Goal: Transaction & Acquisition: Purchase product/service

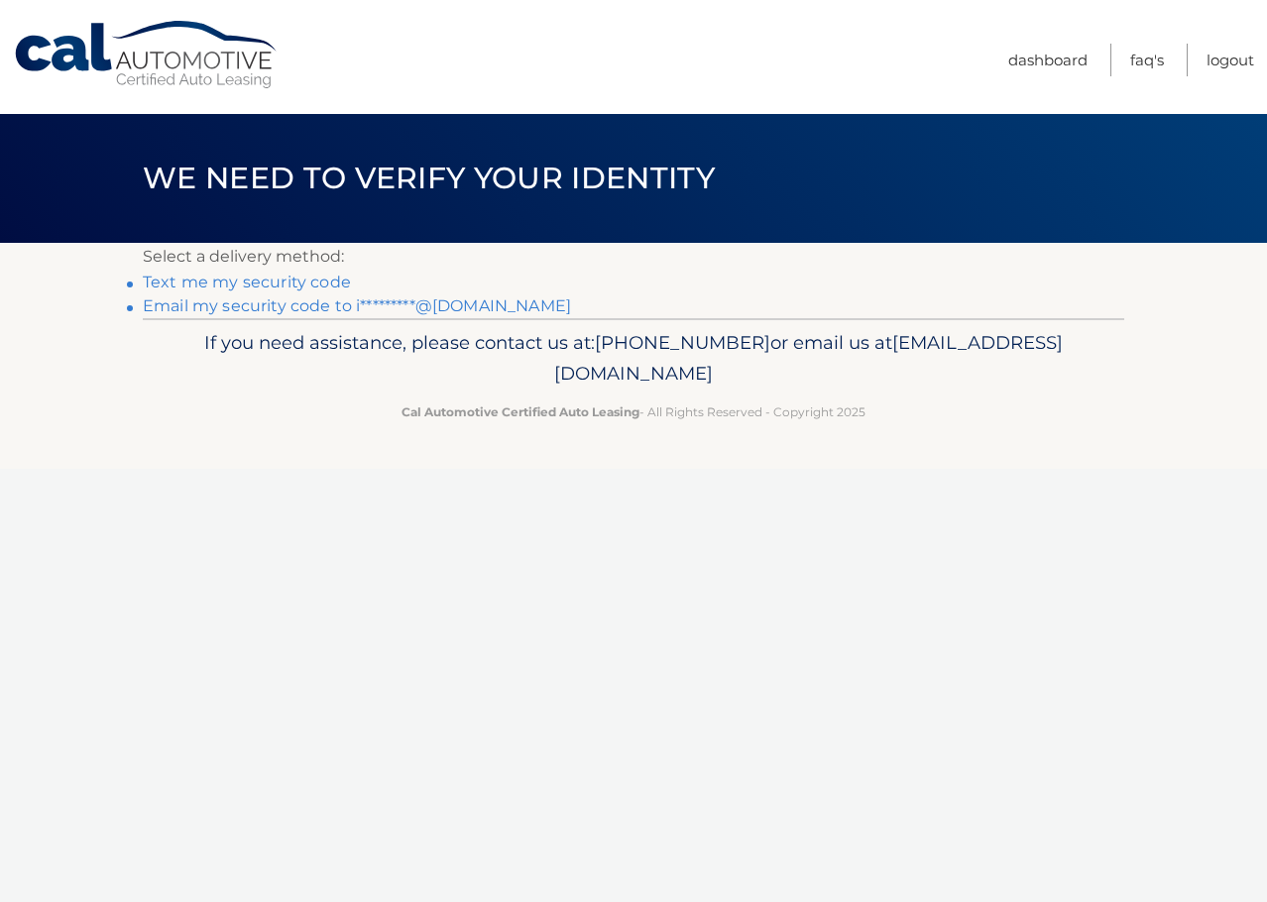
click at [305, 297] on link "Email my security code to i*********@gmail.com" at bounding box center [357, 305] width 428 height 19
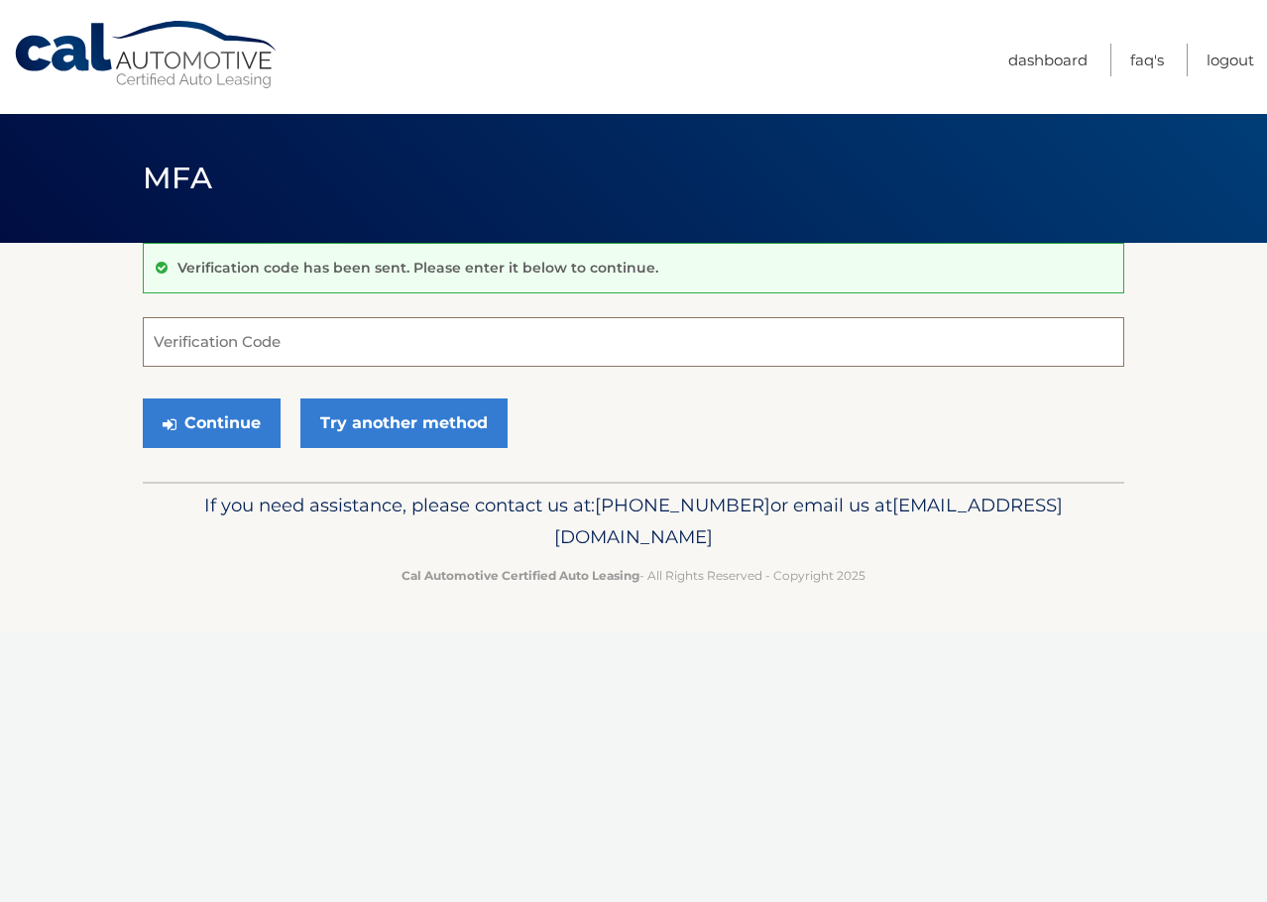
click at [333, 353] on input "Verification Code" at bounding box center [634, 342] width 982 height 50
click at [481, 352] on input "Verification Code" at bounding box center [634, 342] width 982 height 50
paste input "415524"
click at [200, 423] on button "Continue" at bounding box center [212, 424] width 138 height 50
click at [634, 349] on input "415524" at bounding box center [634, 342] width 982 height 50
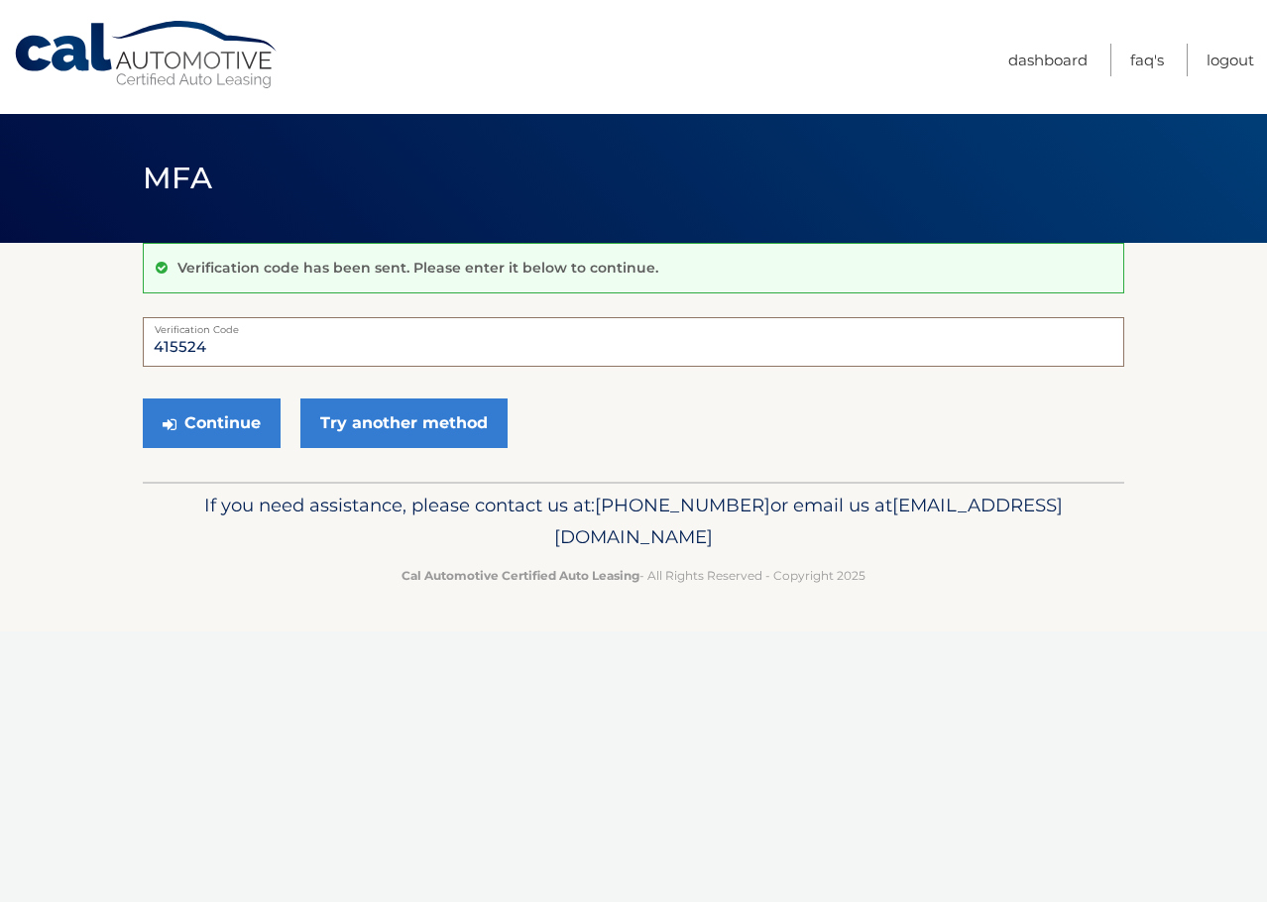
type input "415524"
click at [143, 399] on button "Continue" at bounding box center [212, 424] width 138 height 50
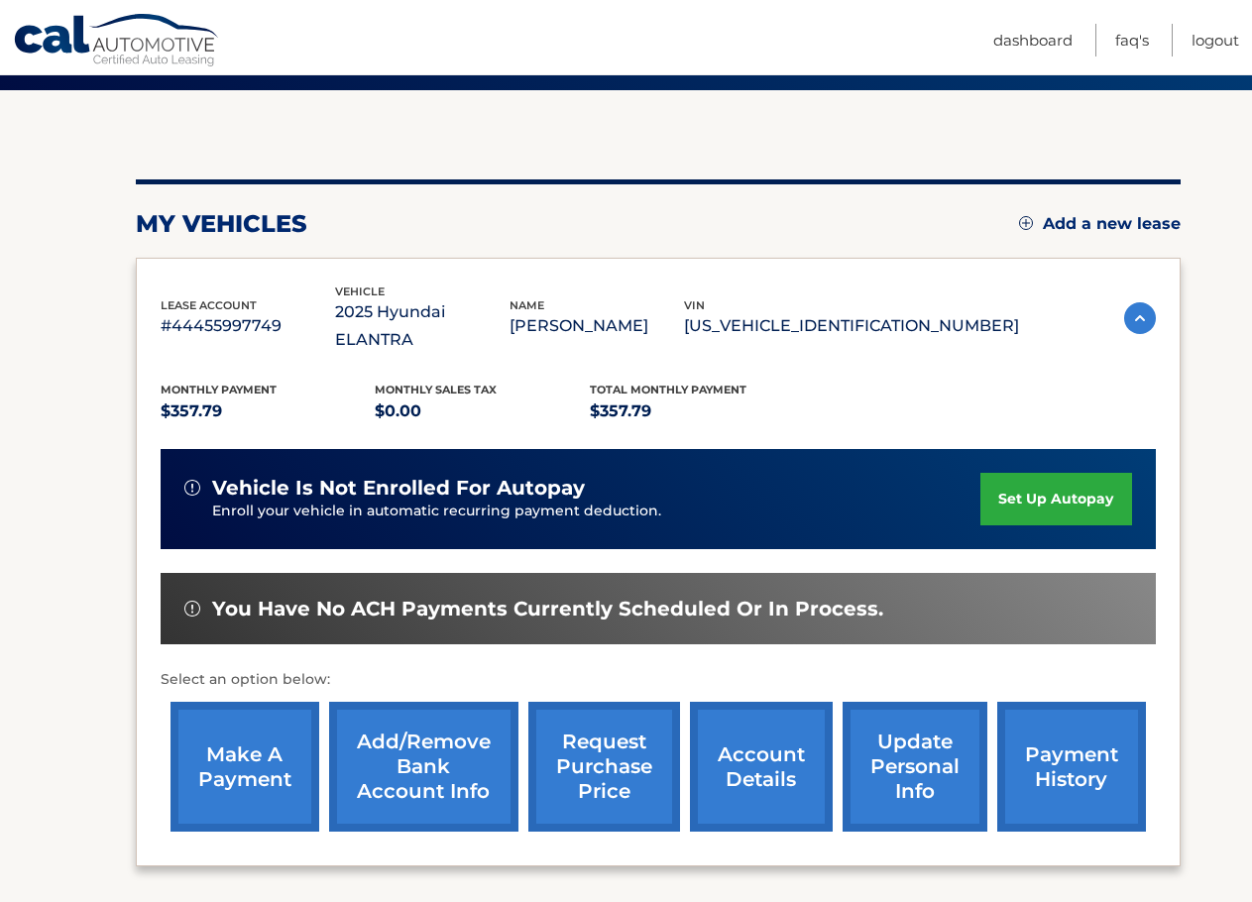
scroll to position [198, 0]
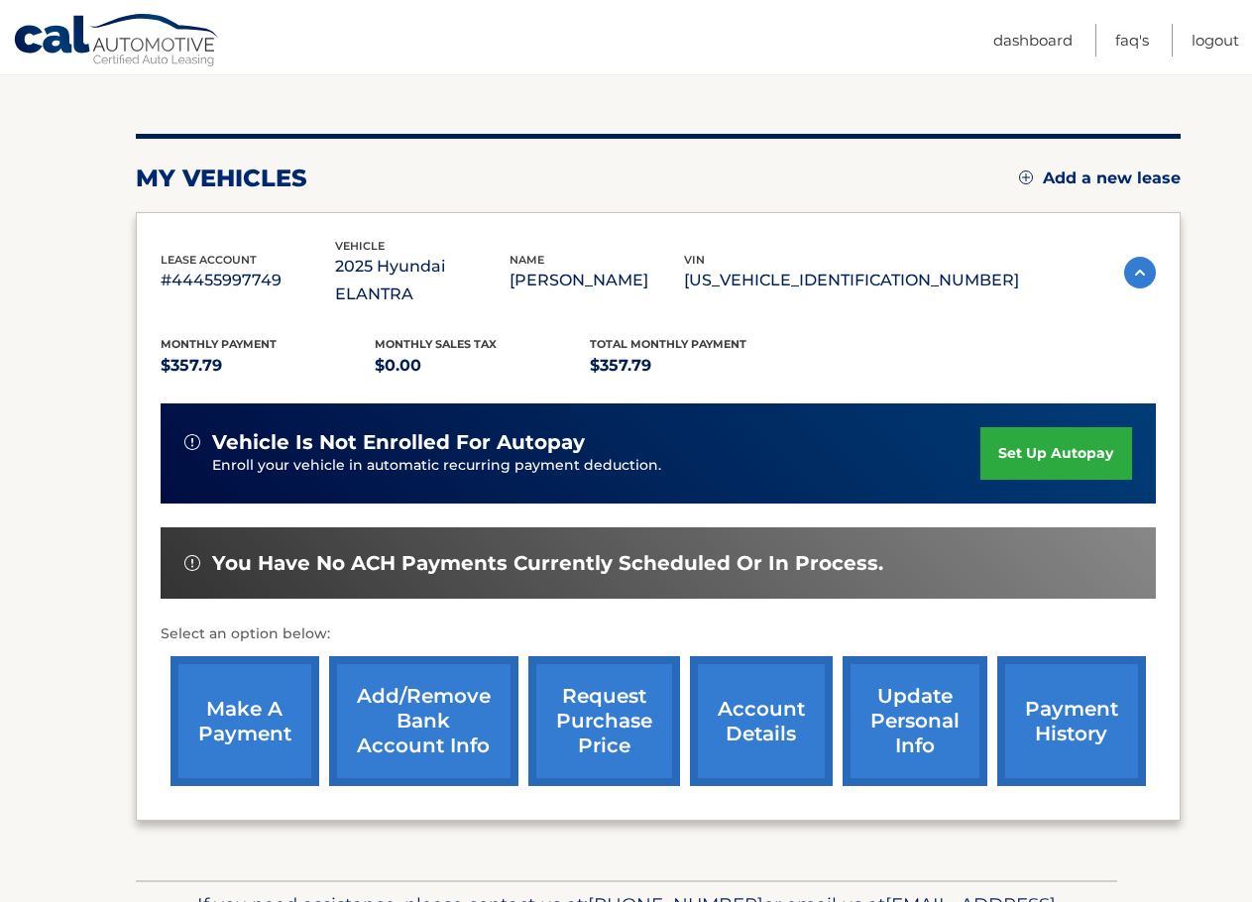
click at [276, 689] on link "make a payment" at bounding box center [245, 721] width 149 height 130
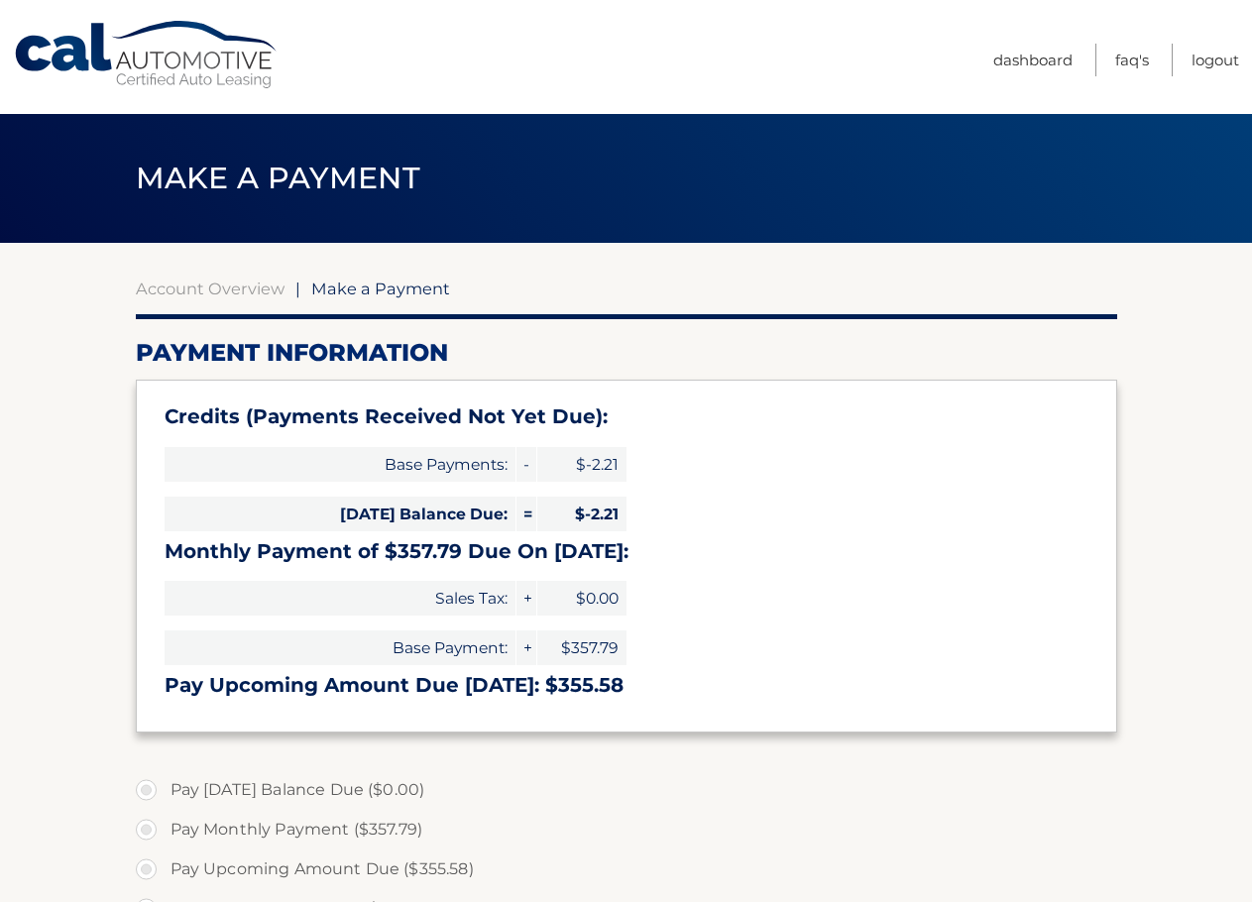
type input "355.58"
select select "YjVmN2NkOTMtYWI0Ny00ZDhiLTlhYjYtYjg2ZjhlZmQ3ZmE0"
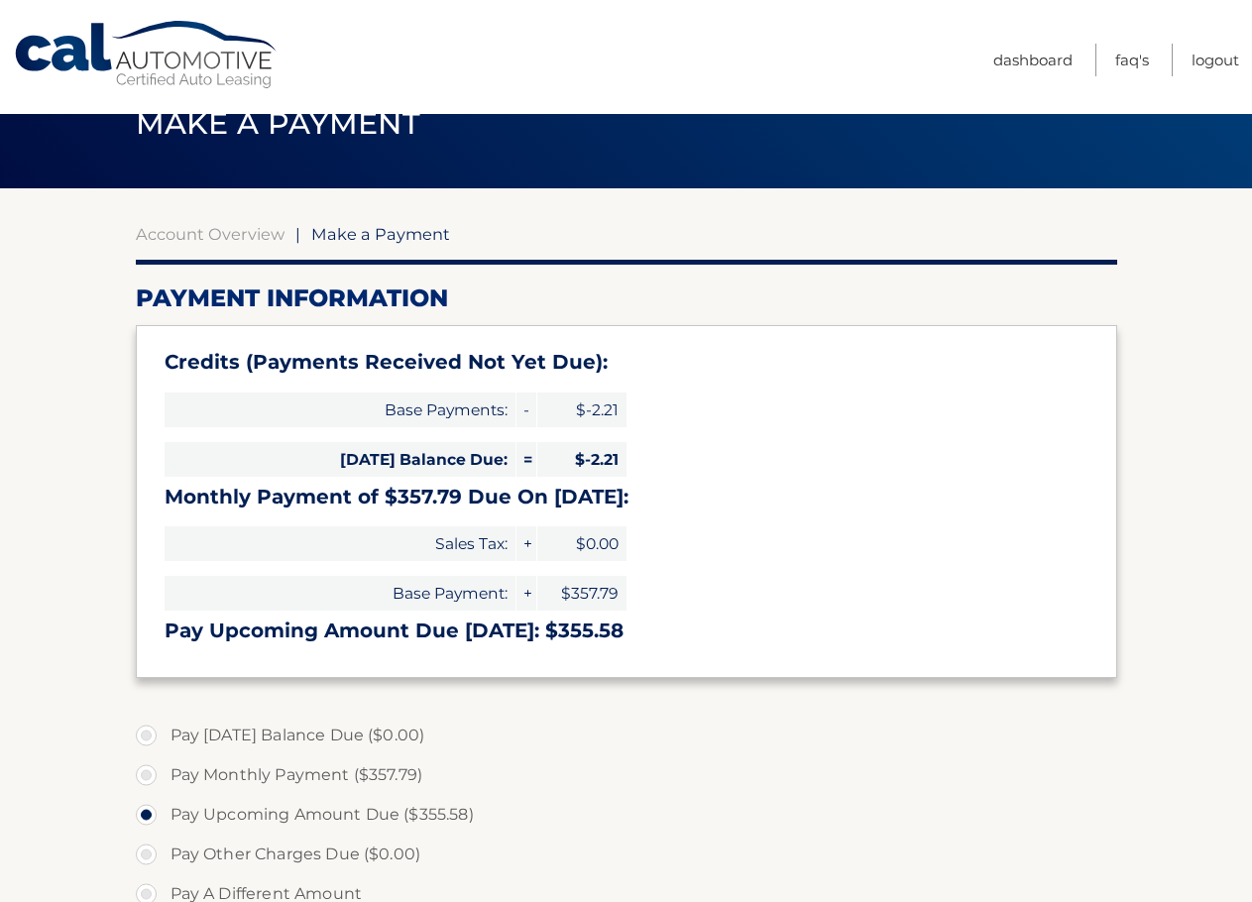
scroll to position [99, 0]
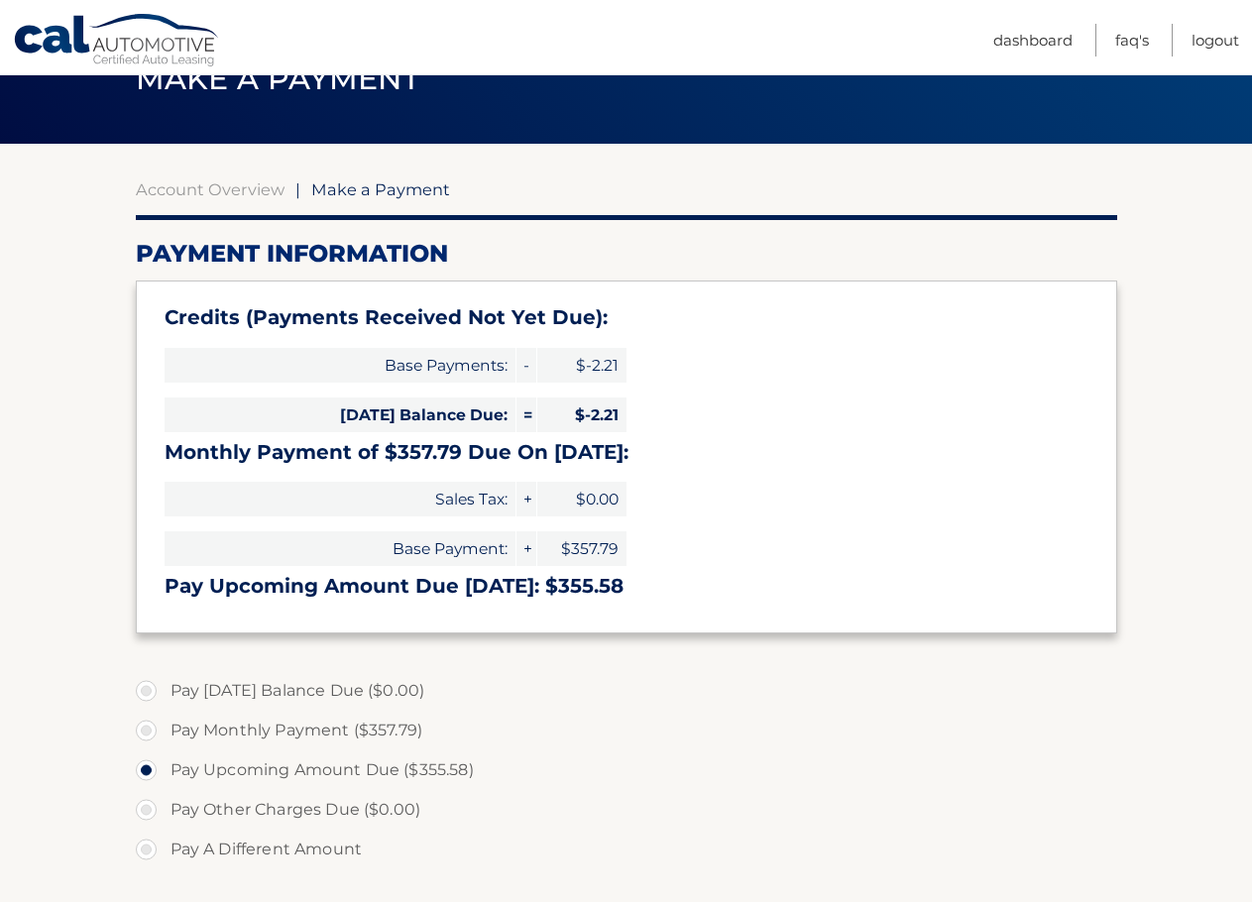
click at [568, 549] on span "$357.79" at bounding box center [581, 548] width 89 height 35
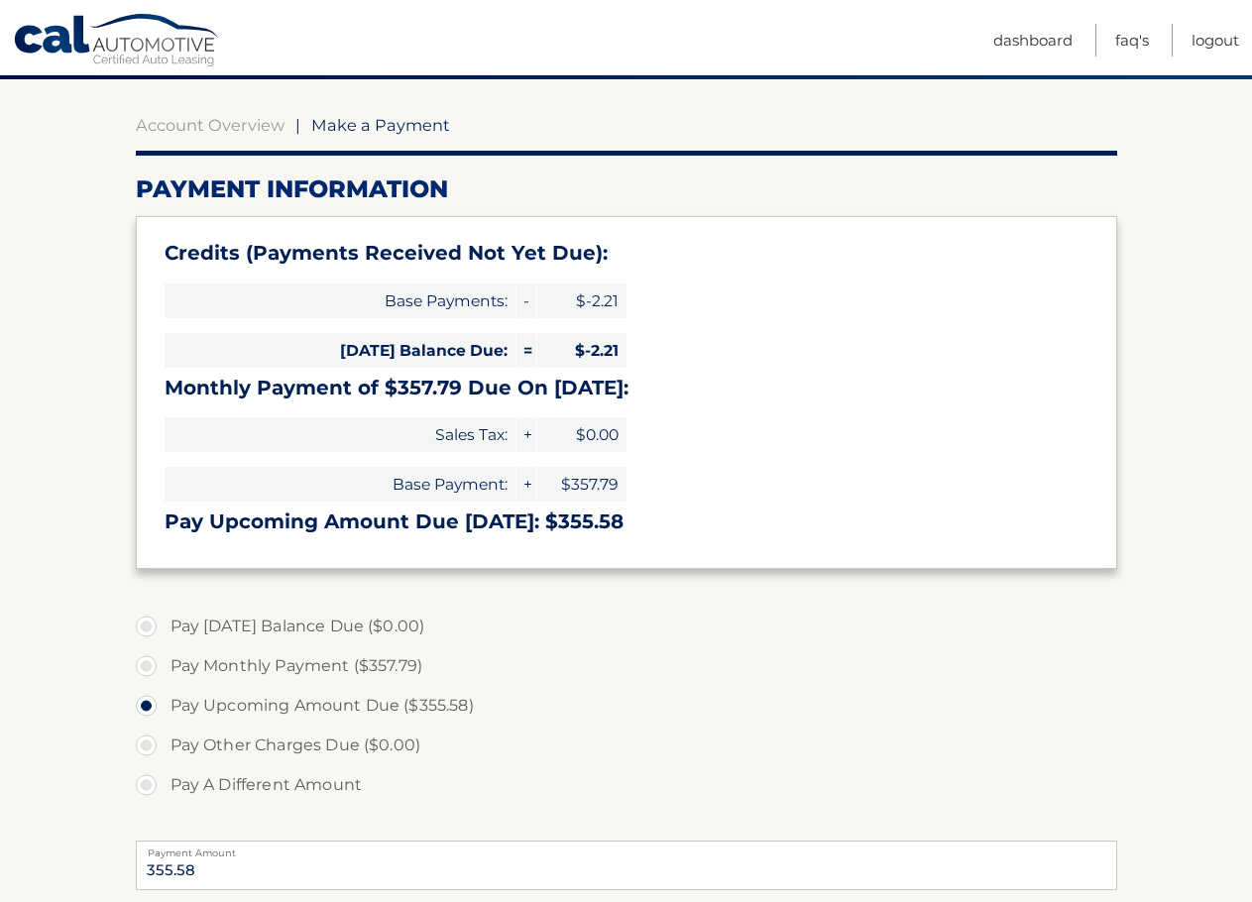
scroll to position [198, 0]
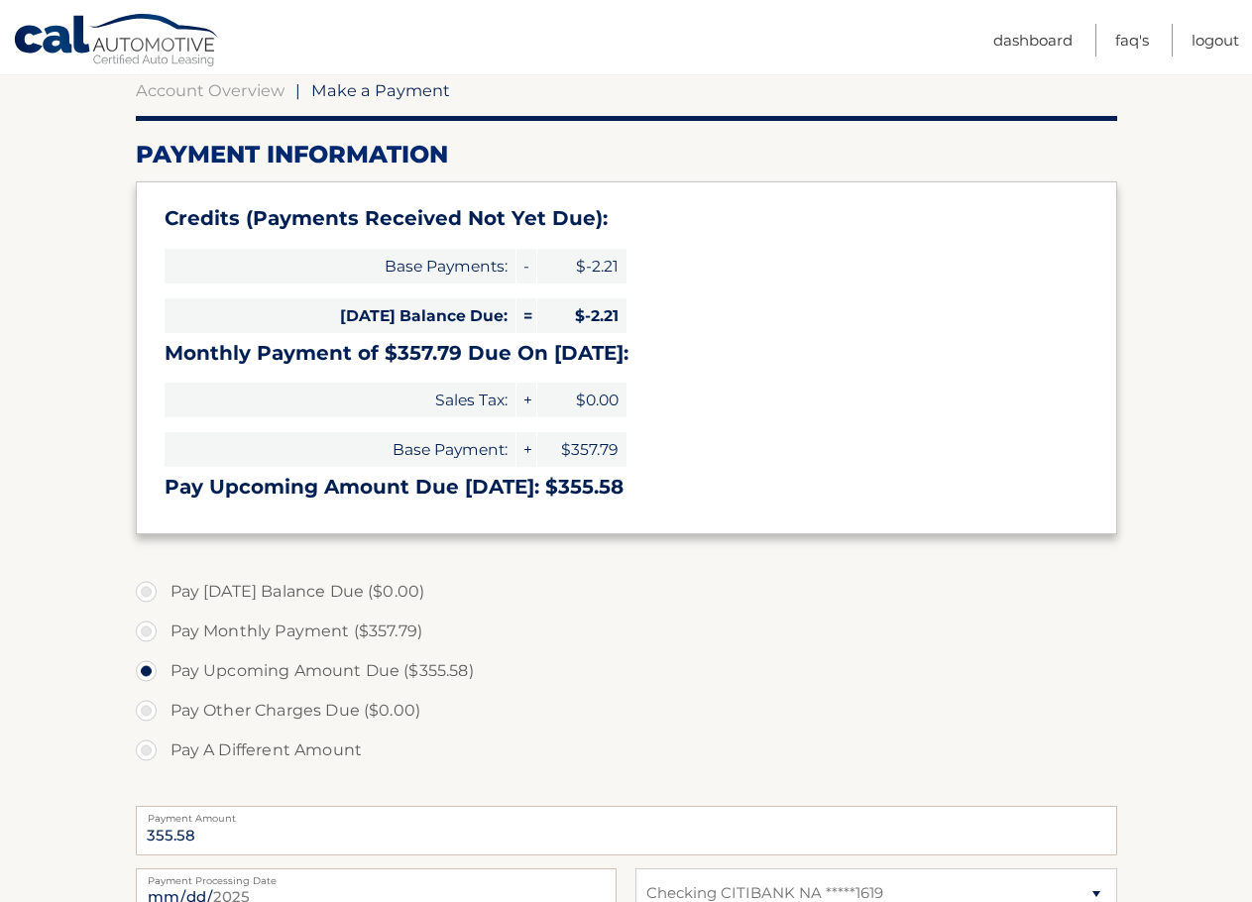
click at [147, 750] on label "Pay A Different Amount" at bounding box center [627, 751] width 982 height 40
click at [147, 750] on input "Pay A Different Amount" at bounding box center [154, 747] width 20 height 32
radio input "true"
click at [254, 843] on input "Payment Amount" at bounding box center [627, 831] width 982 height 50
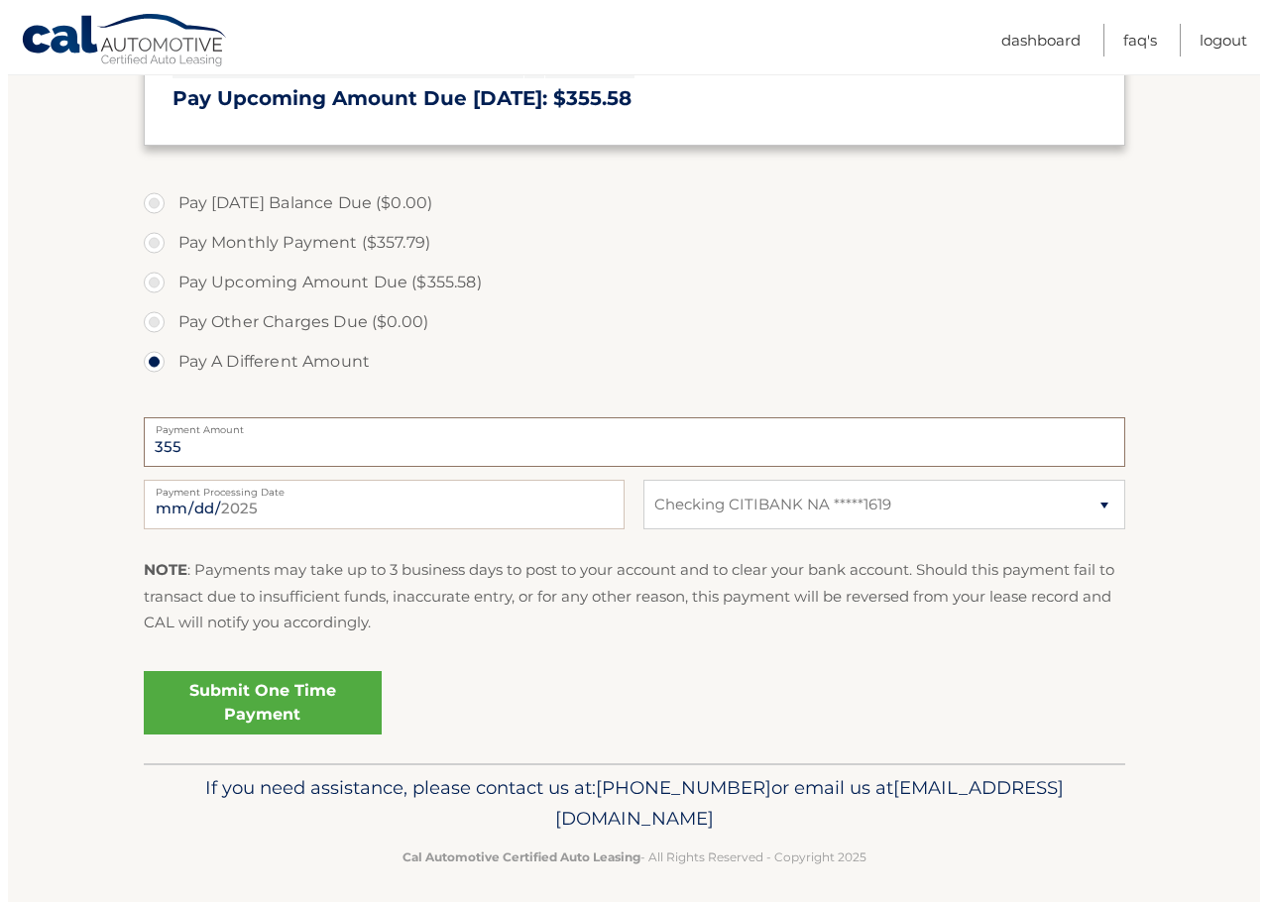
scroll to position [599, 0]
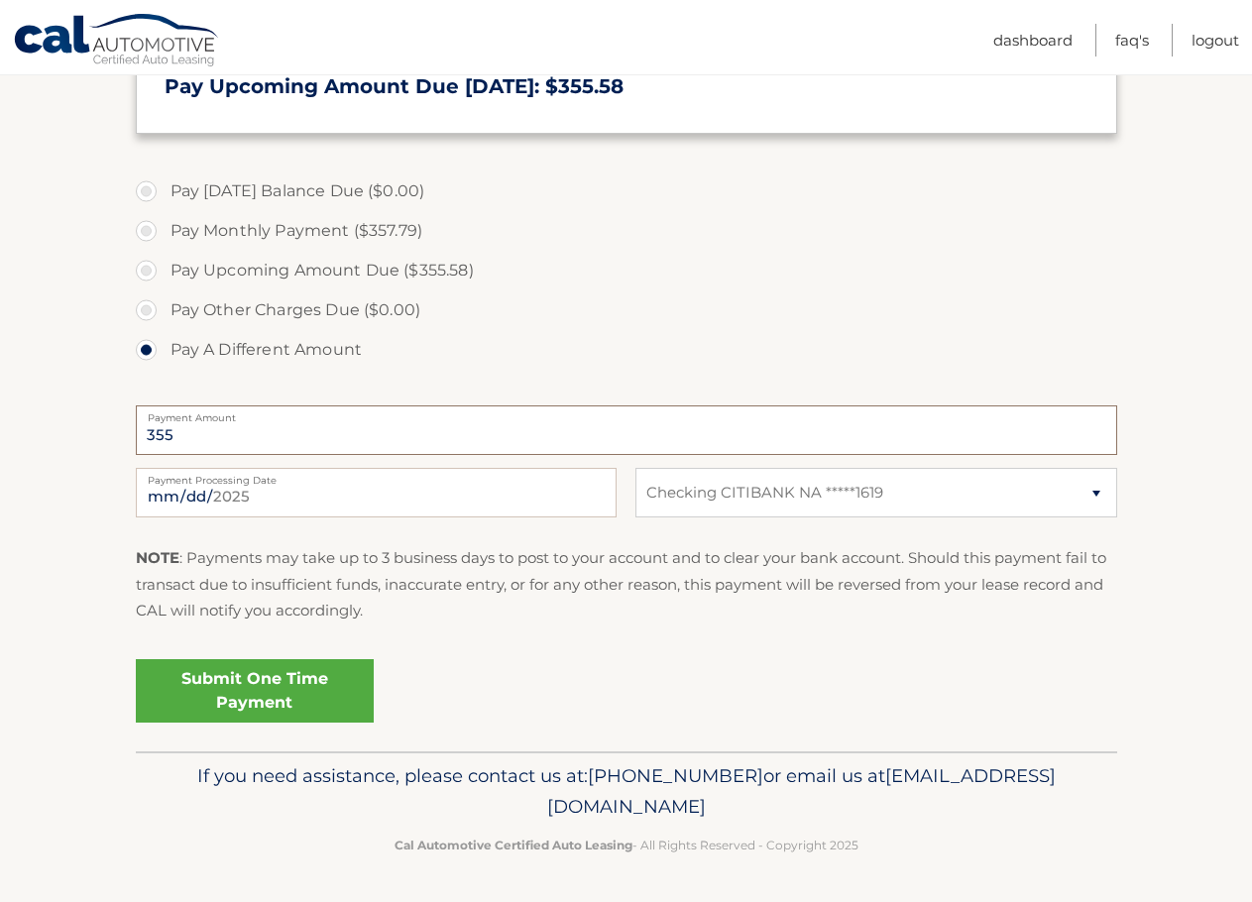
drag, startPoint x: 208, startPoint y: 446, endPoint x: 94, endPoint y: 423, distance: 116.3
click at [97, 424] on section "Account Overview | Make a Payment Payment Information Credits (Payments Receive…" at bounding box center [626, 198] width 1252 height 1108
type input "360.00"
click at [457, 677] on div "Submit One Time Payment" at bounding box center [627, 686] width 982 height 71
click at [305, 688] on link "Submit One Time Payment" at bounding box center [255, 690] width 238 height 63
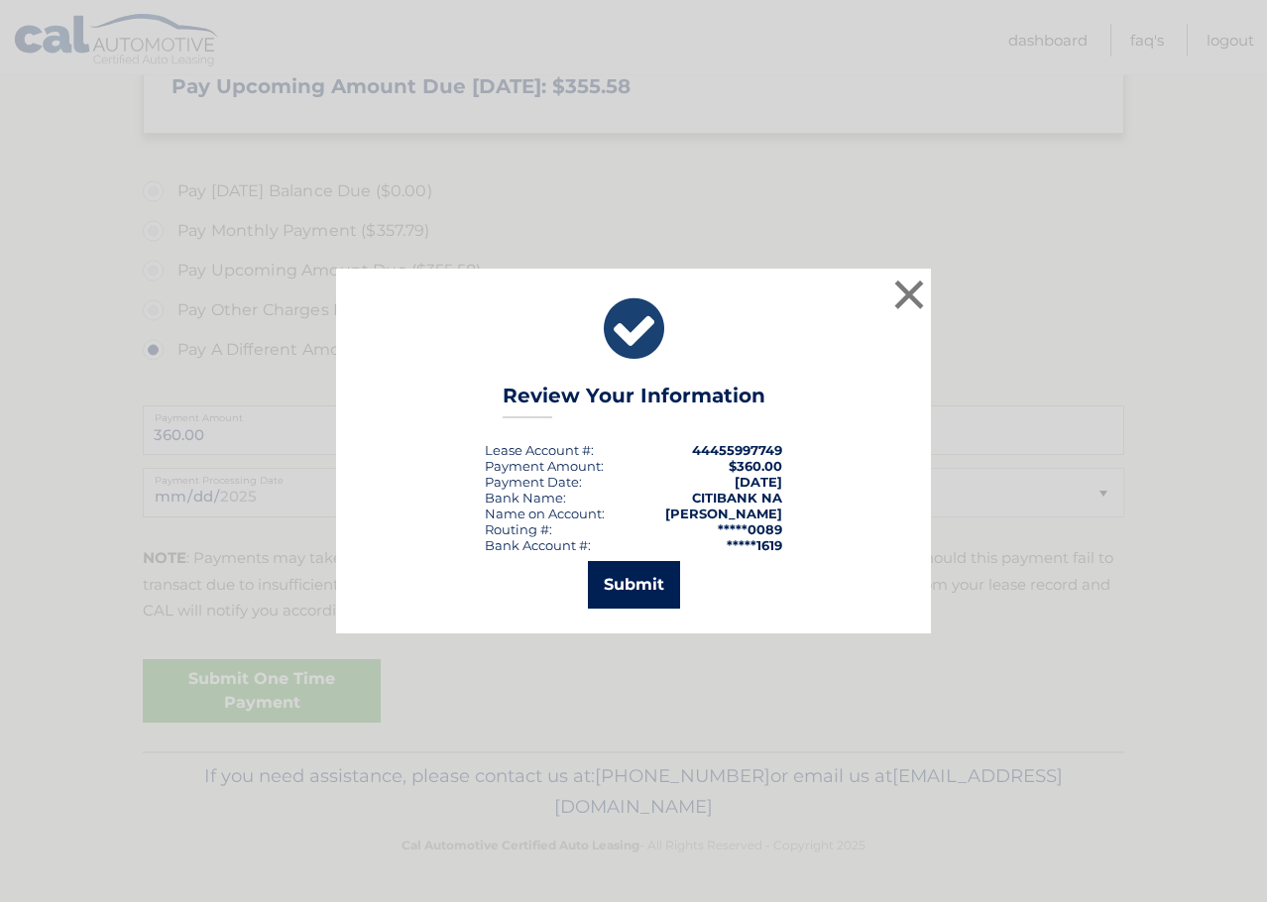
click at [650, 586] on button "Submit" at bounding box center [634, 585] width 92 height 48
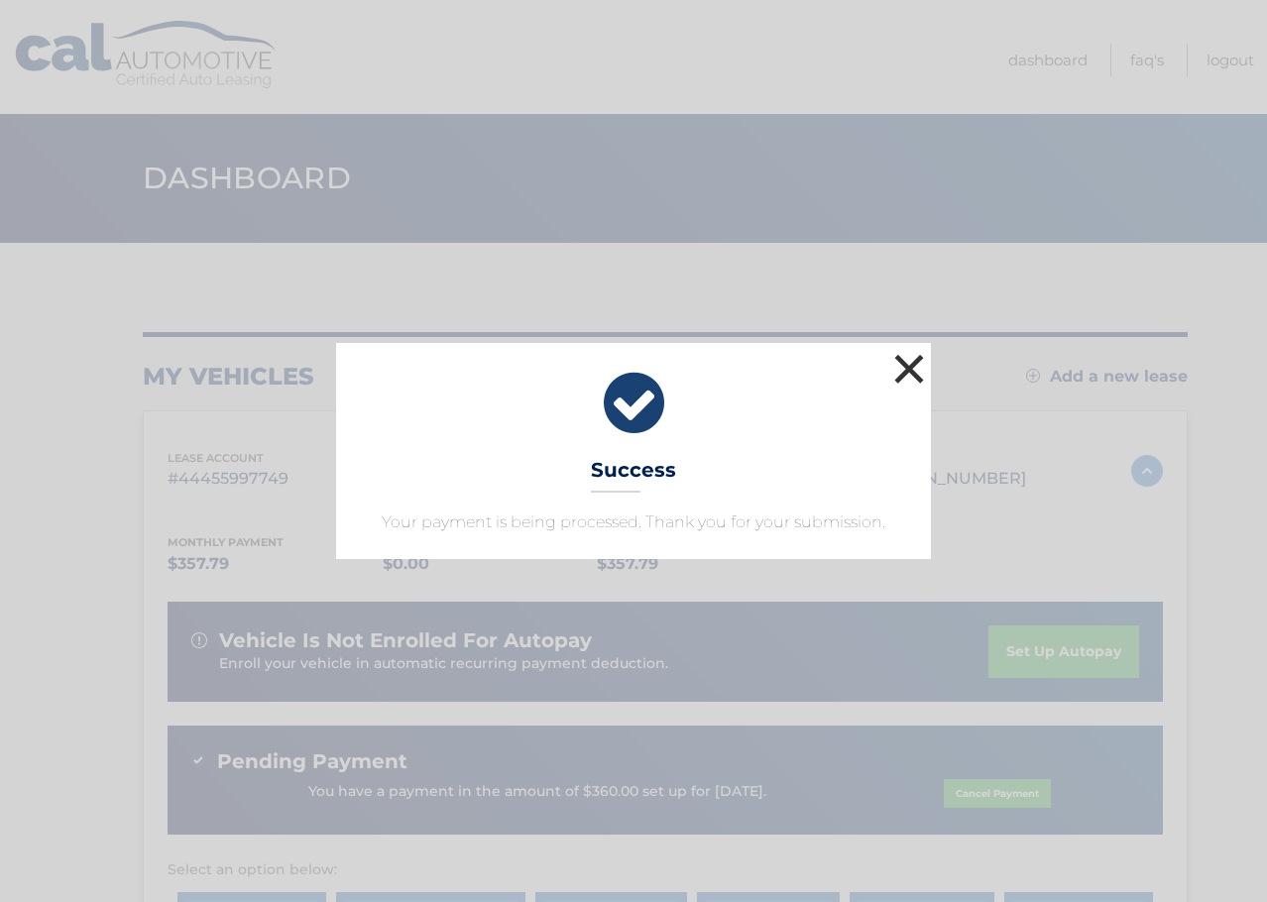
click at [914, 364] on button "×" at bounding box center [909, 369] width 40 height 40
